Goal: Information Seeking & Learning: Understand process/instructions

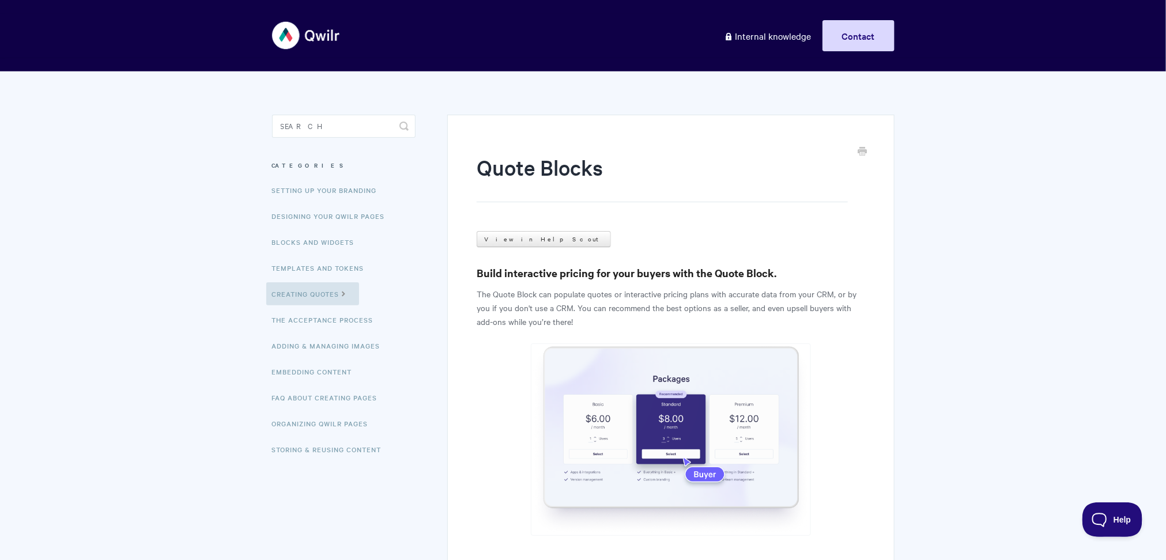
click at [349, 140] on aside "Toggle Search Categories Setting up your Branding Designing Your Qwilr Pages Bl…" at bounding box center [344, 298] width 144 height 366
click at [372, 137] on input "Search" at bounding box center [344, 126] width 144 height 23
type input "clone"
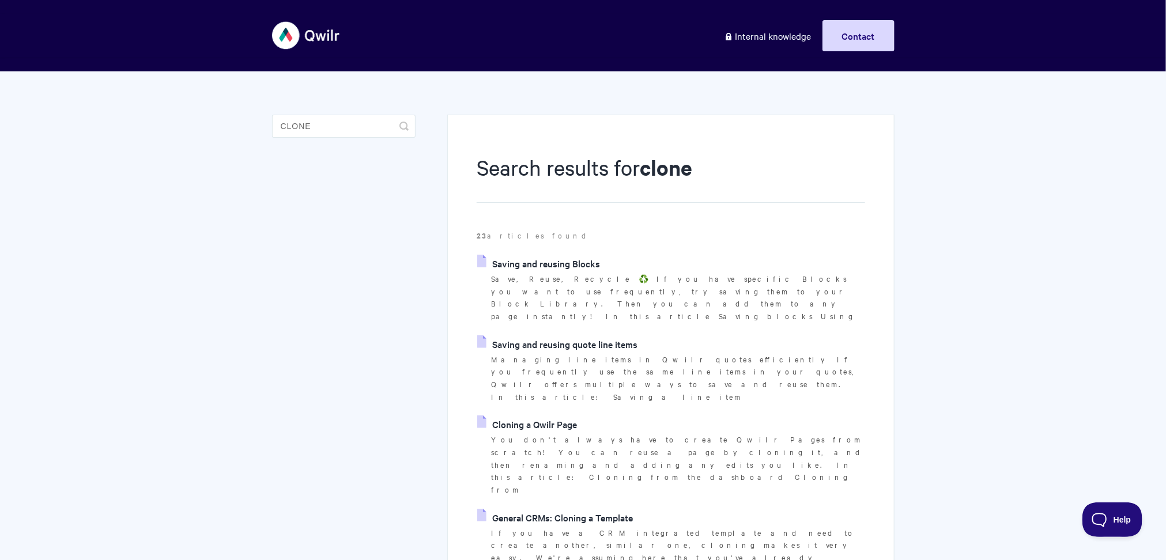
click at [567, 263] on link "Saving and reusing Blocks" at bounding box center [538, 263] width 123 height 17
click at [562, 416] on link "Cloning a Qwilr Page" at bounding box center [527, 424] width 100 height 17
